Goal: Ask a question

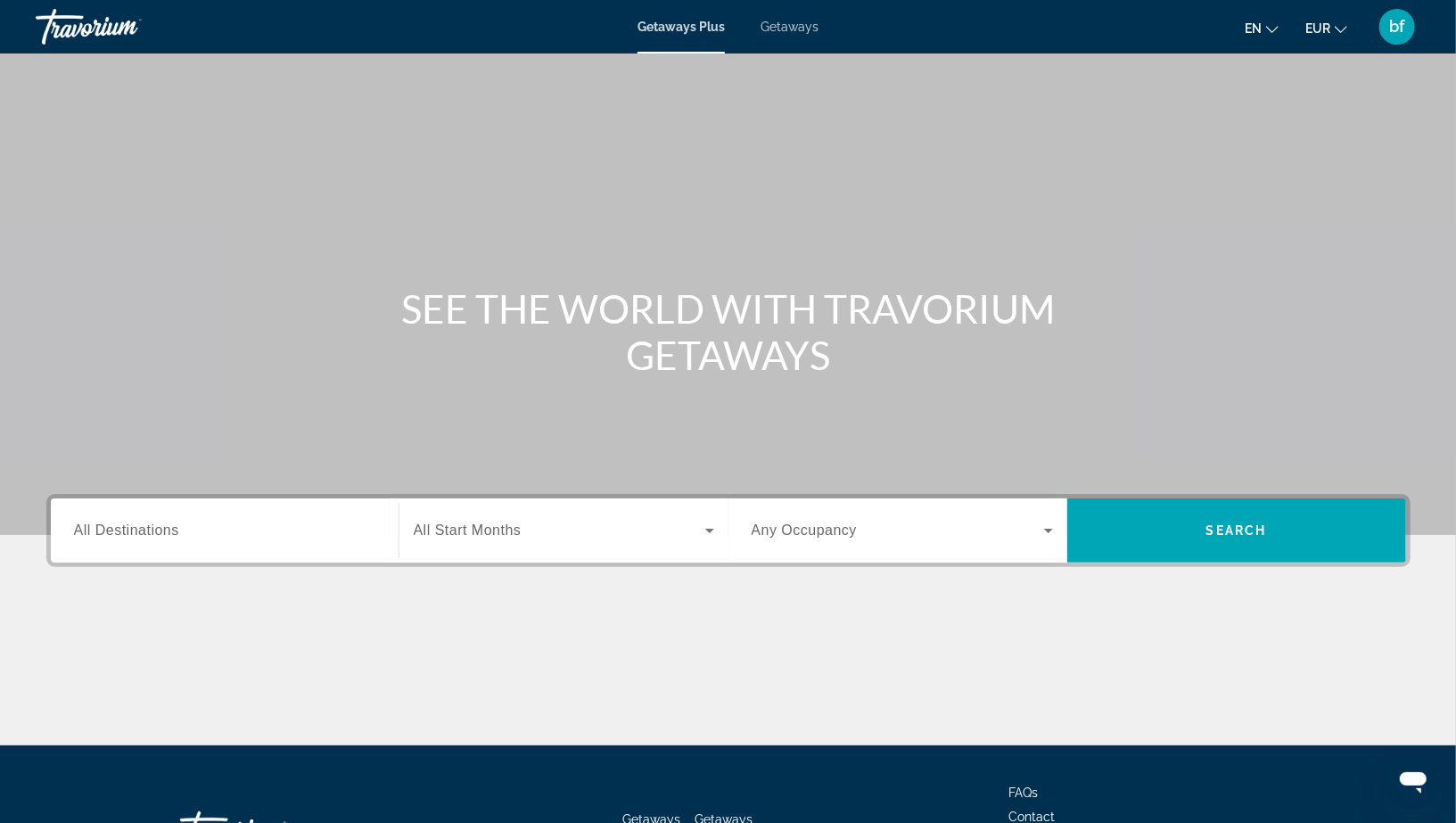
click at [1424, 31] on div "Getaways Plus Getaways en English Español Français Italiano Português русский E…" at bounding box center [728, 27] width 1456 height 46
click at [1409, 31] on div "bf" at bounding box center [1397, 27] width 36 height 36
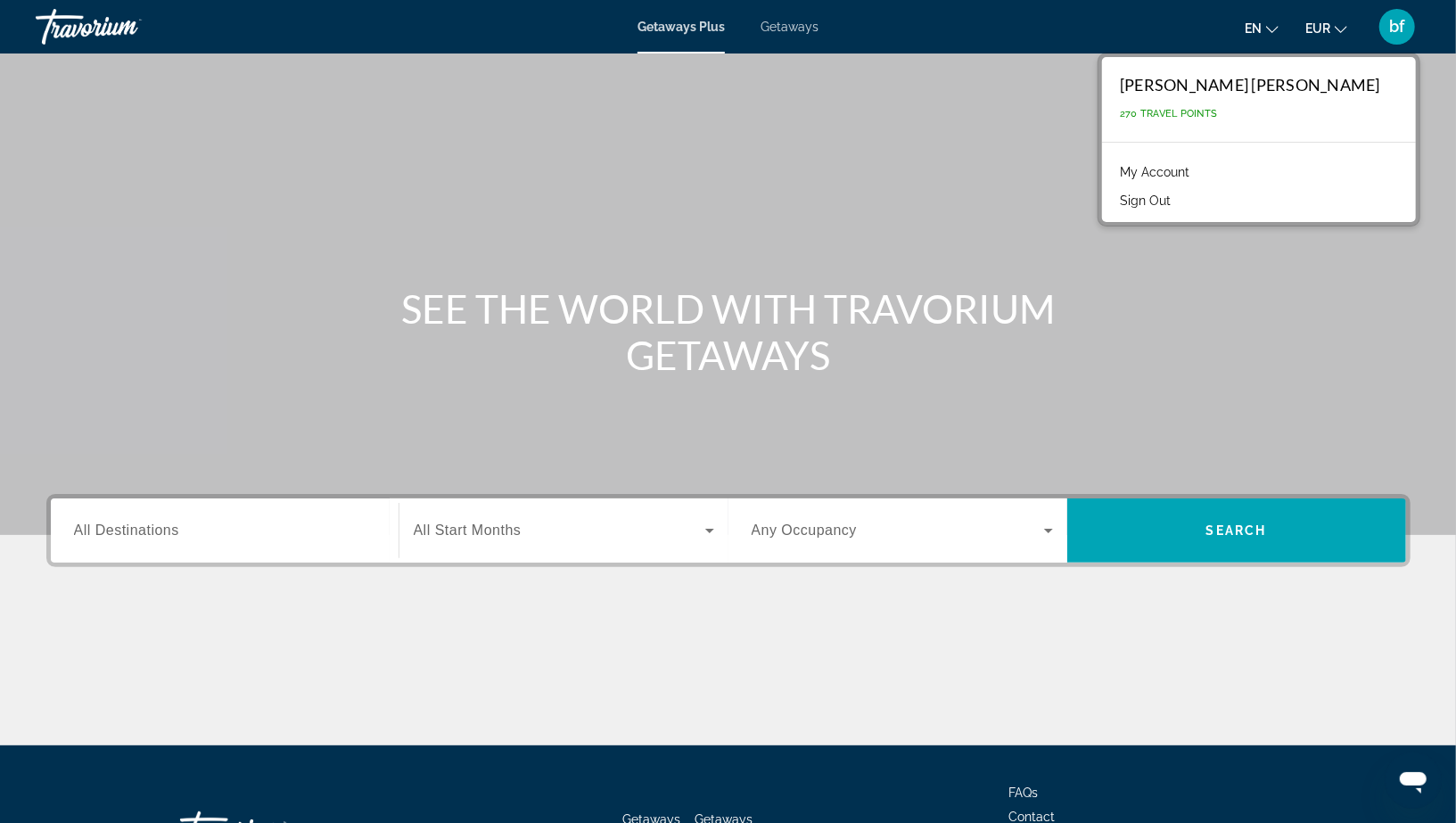
click at [1412, 784] on icon "Abrir ventana de mensajería" at bounding box center [1412, 781] width 27 height 21
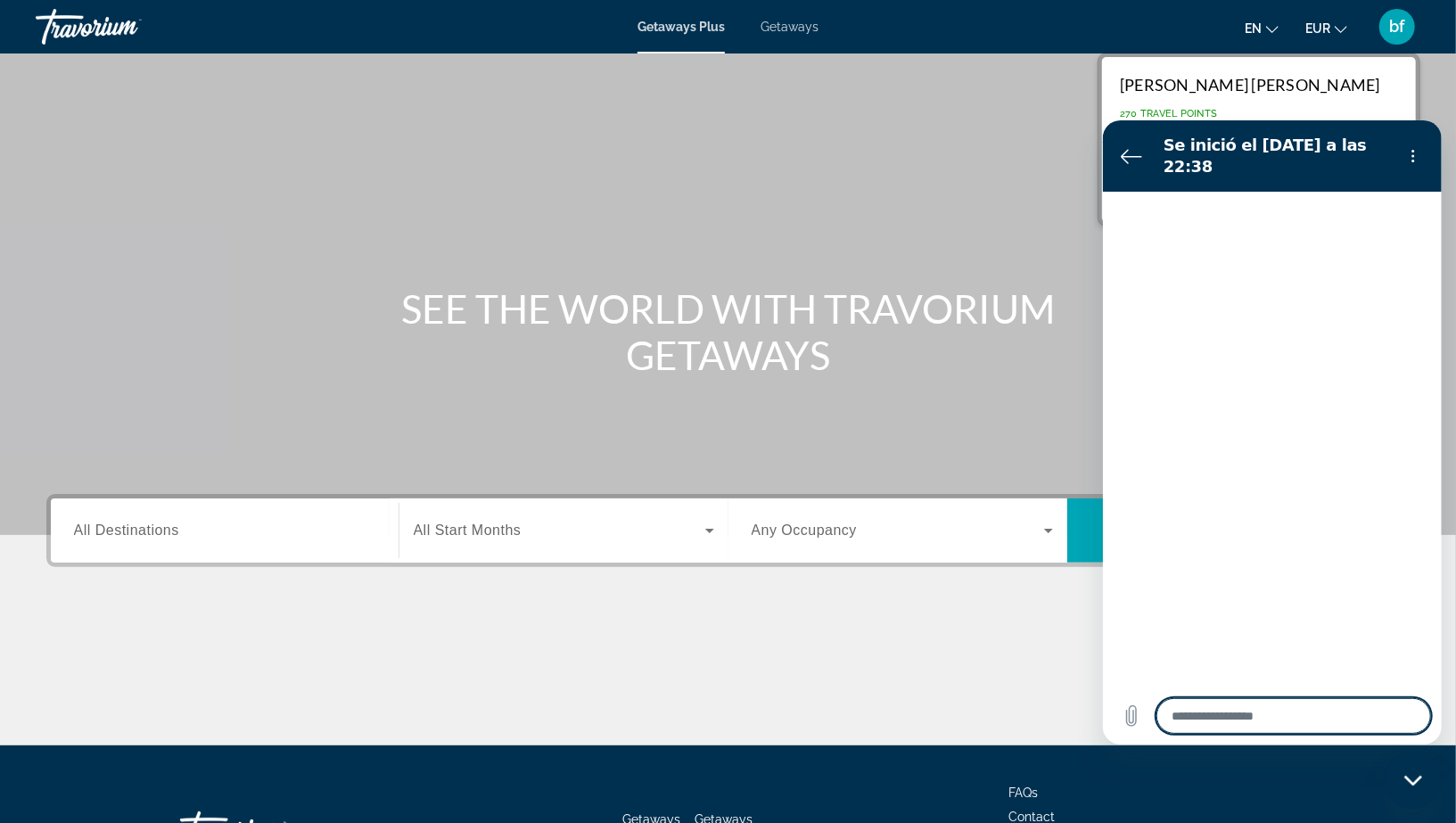
type textarea "*"
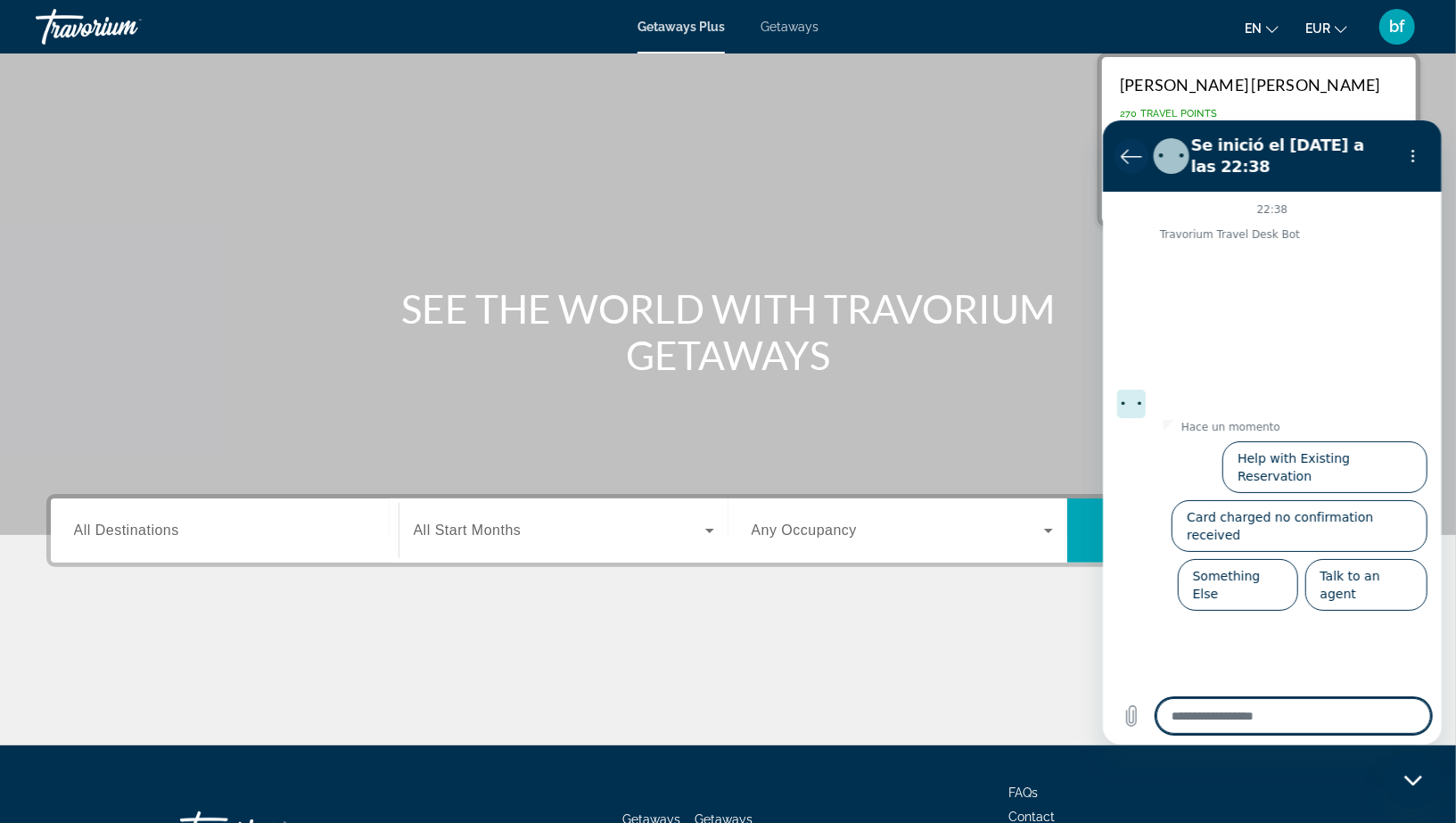
click at [1129, 160] on icon "Volver a la lista de conversaciones" at bounding box center [1130, 155] width 21 height 21
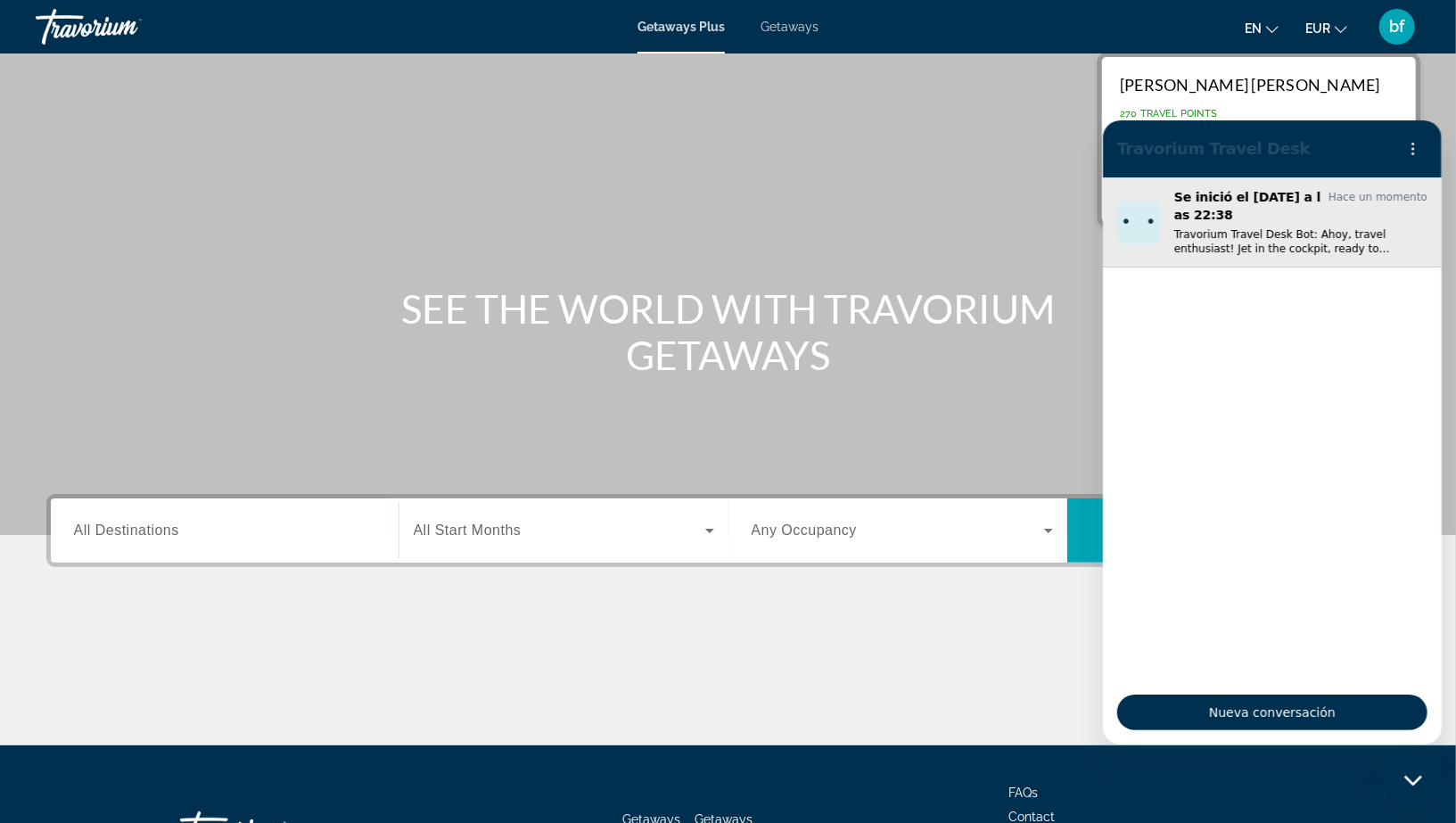
click at [1289, 227] on p "Travorium Travel Desk Bot: Ahoy, travel enthusiast! Jet in the cockpit, ready t…" at bounding box center [1300, 241] width 254 height 29
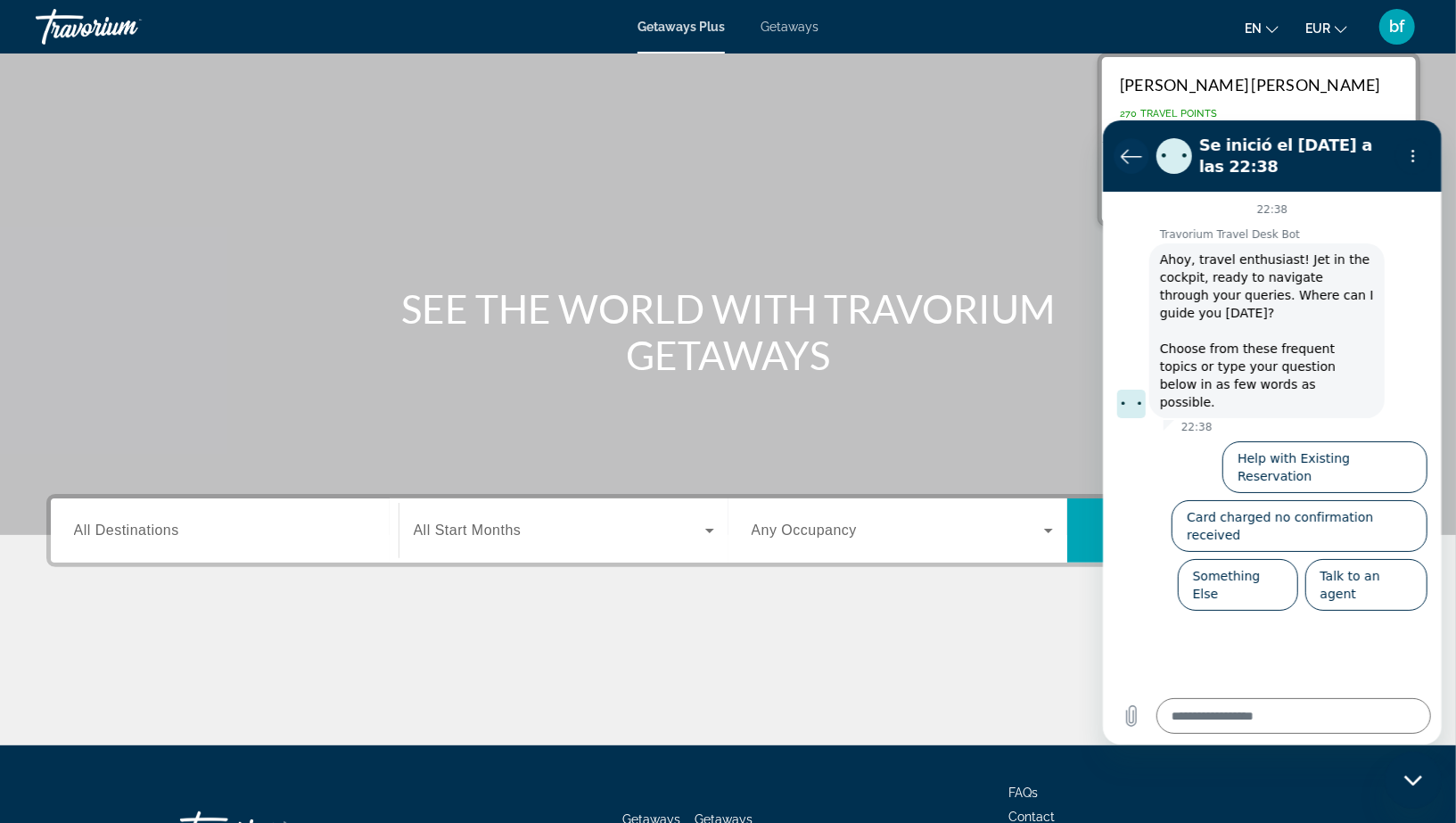
click at [1133, 154] on icon "Volver a la lista de conversaciones" at bounding box center [1130, 155] width 21 height 21
